Goal: Transaction & Acquisition: Purchase product/service

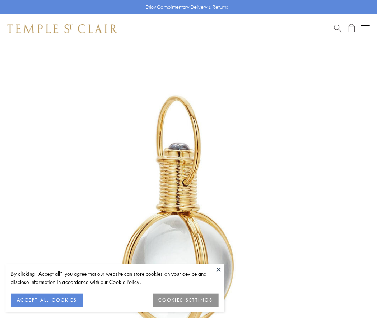
scroll to position [187, 0]
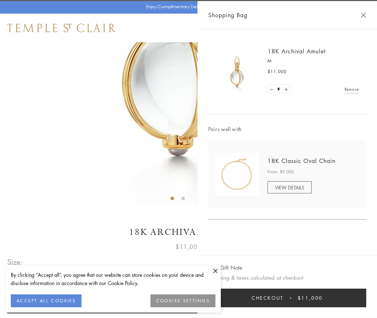
click at [287, 298] on button "Checkout $11,000" at bounding box center [287, 298] width 158 height 19
